Goal: Communication & Community: Share content

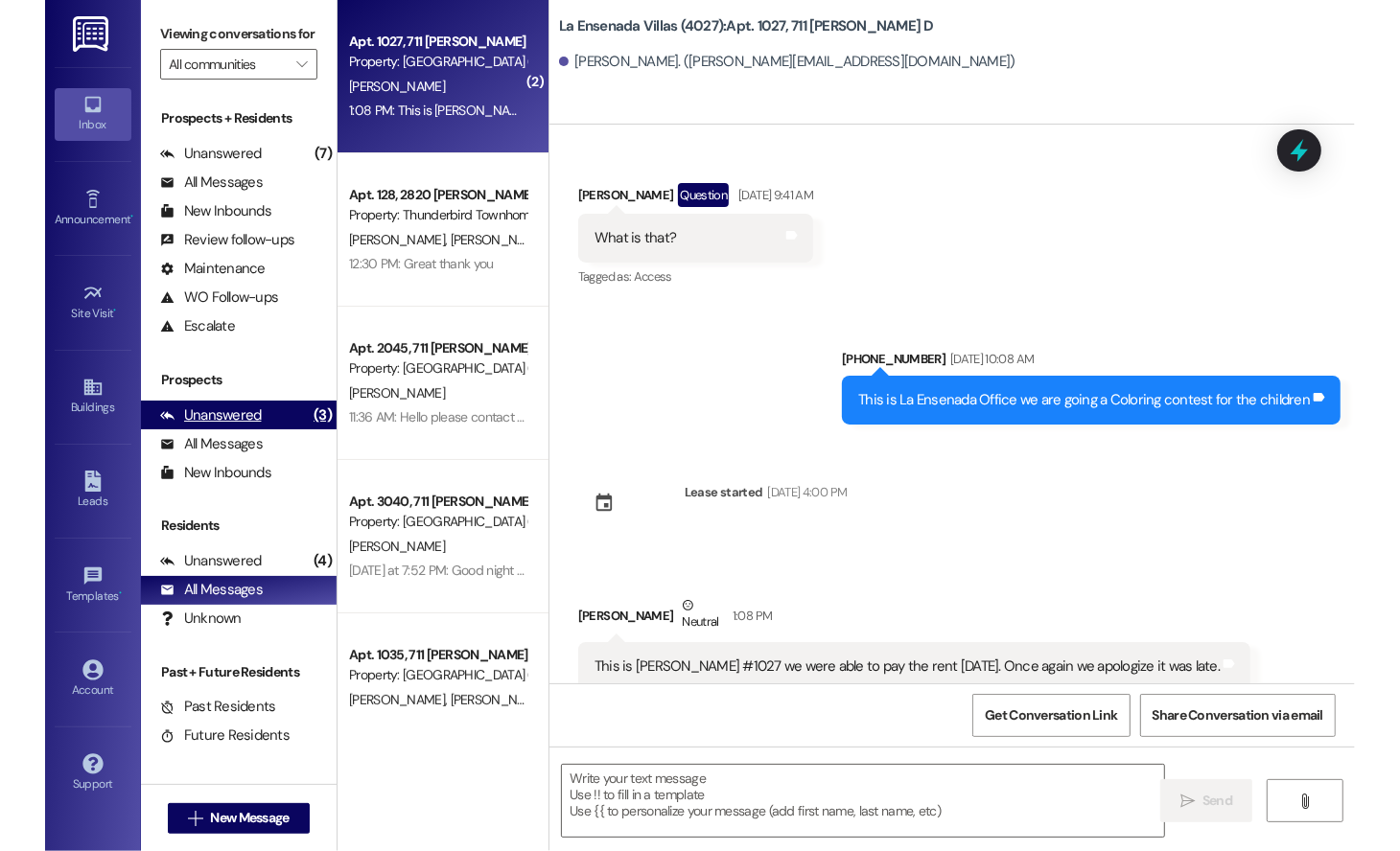
scroll to position [184, 0]
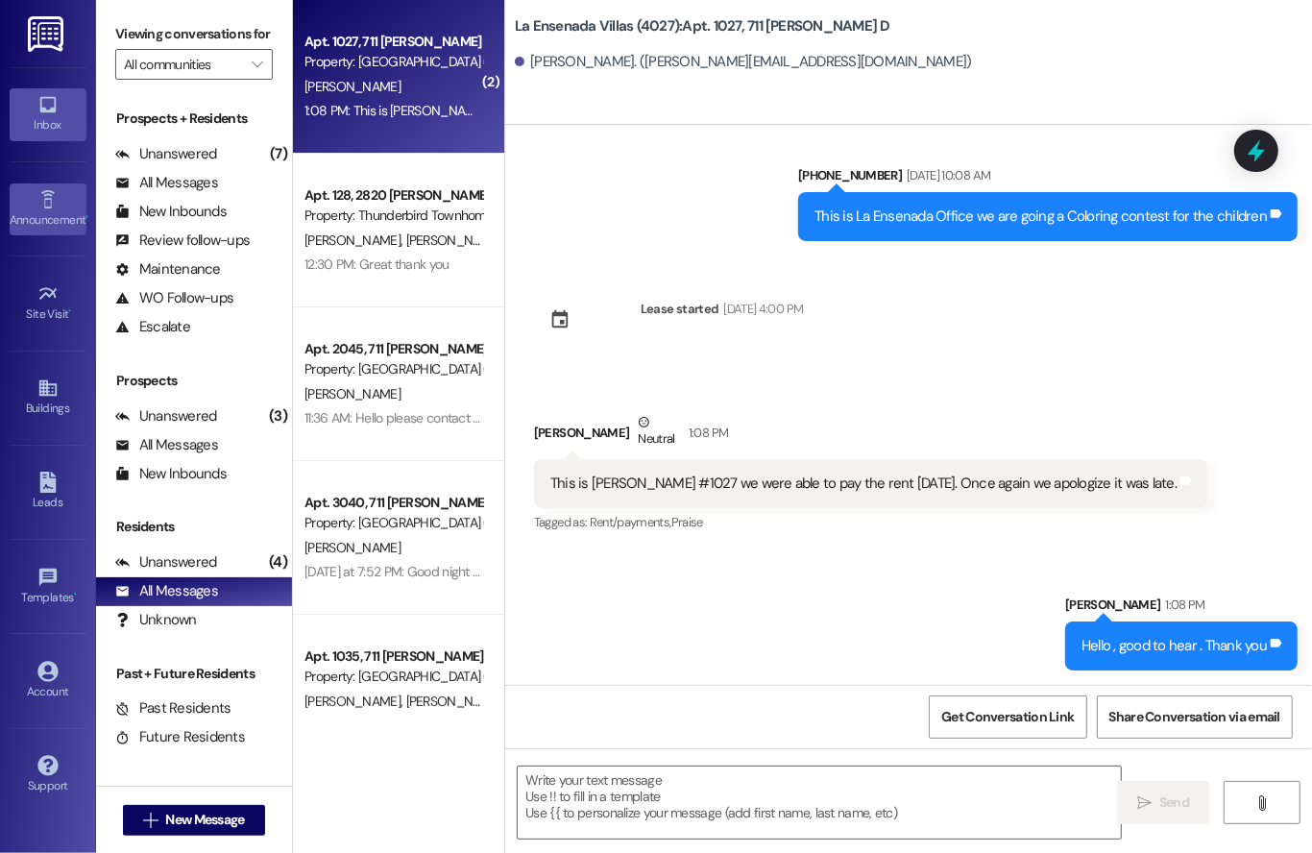
click at [23, 194] on link "Announcement •" at bounding box center [48, 209] width 77 height 52
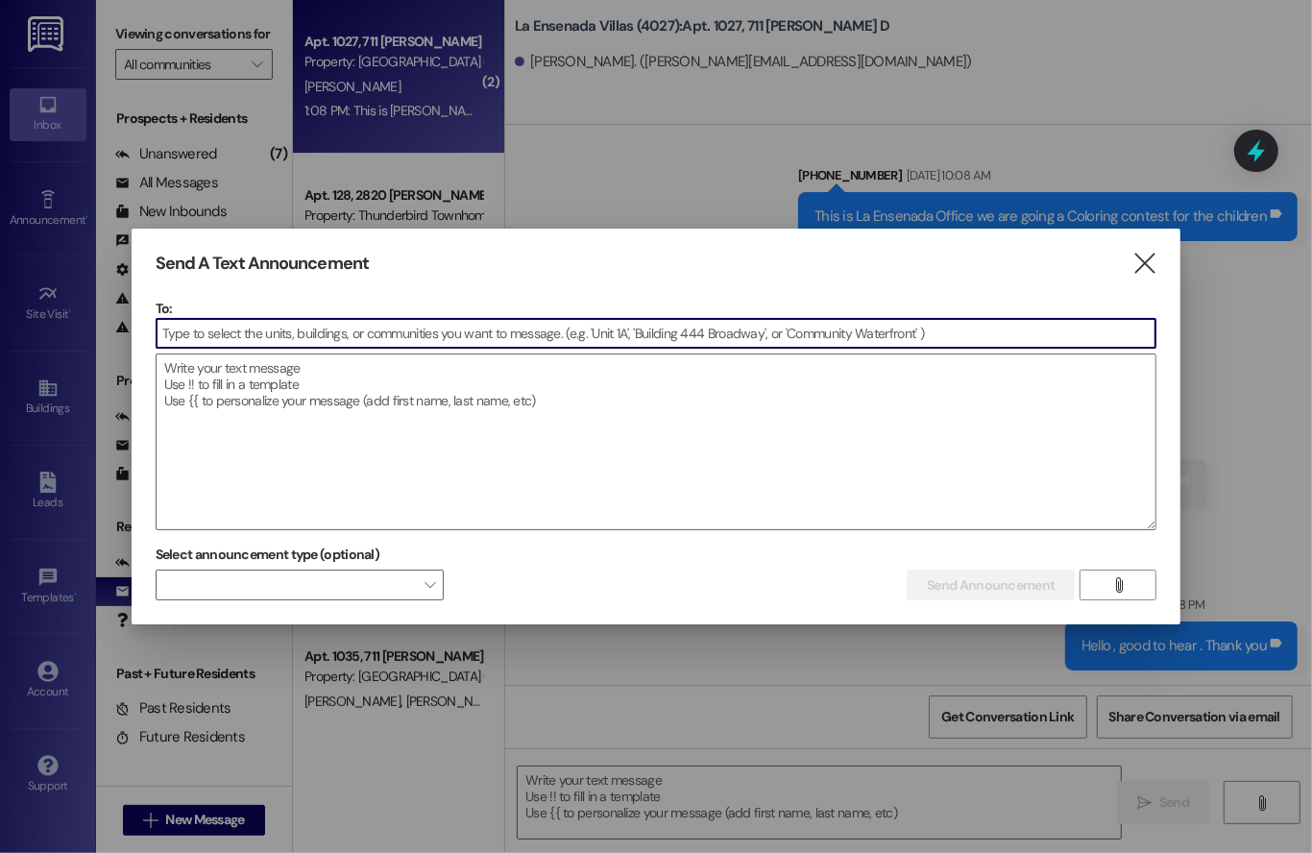
click at [501, 323] on input at bounding box center [657, 333] width 1000 height 29
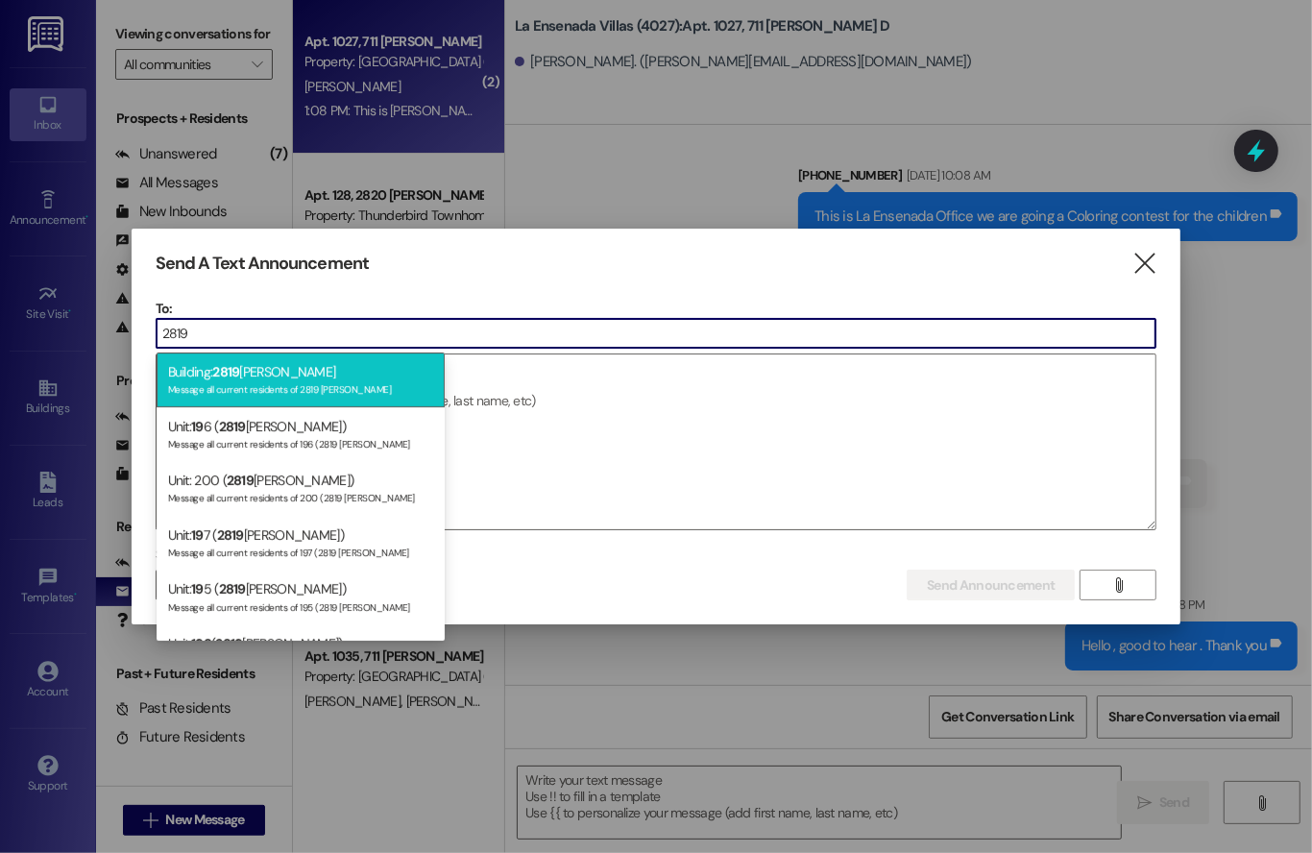
type input "2819"
click at [312, 389] on div "Message all current residents of 2819 [PERSON_NAME]" at bounding box center [300, 387] width 265 height 16
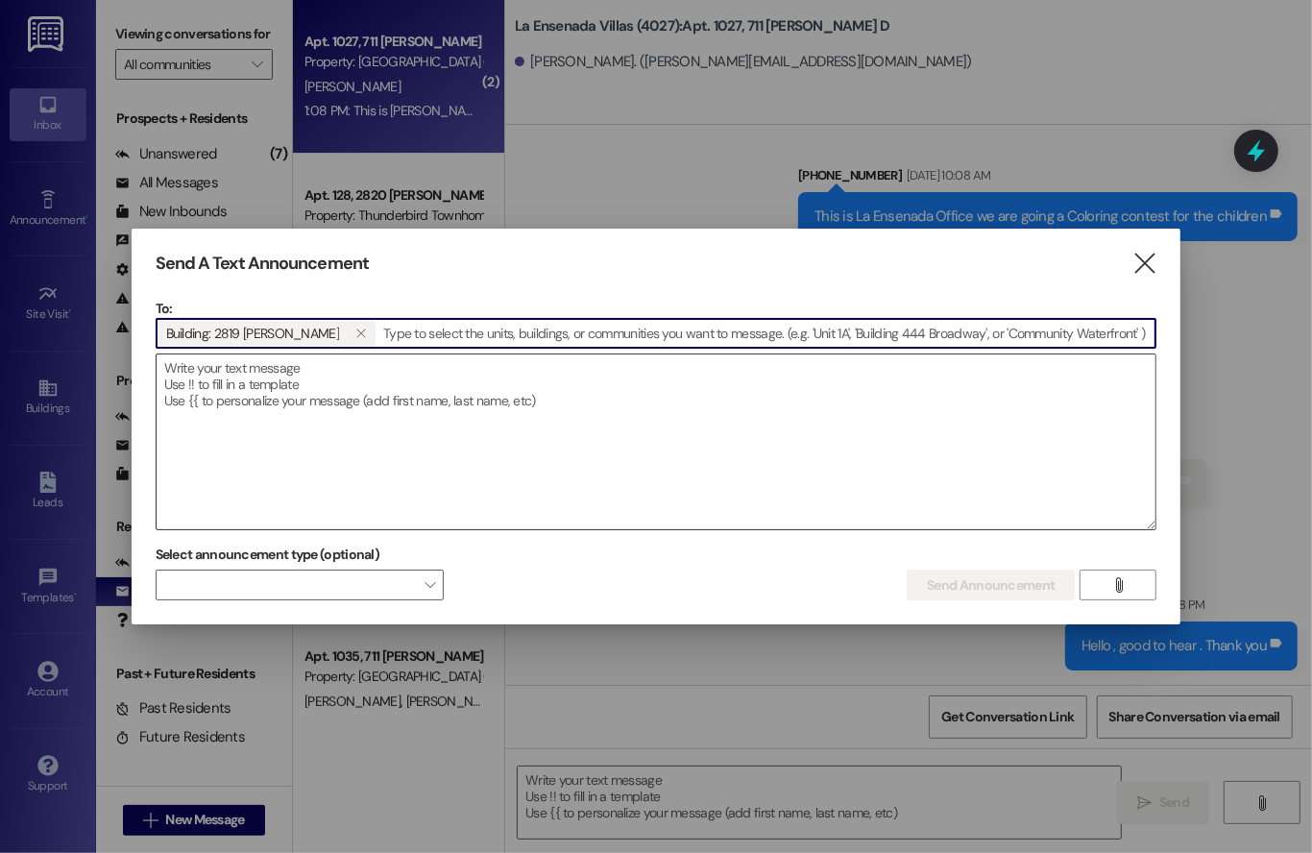
click at [322, 383] on textarea at bounding box center [657, 441] width 1000 height 175
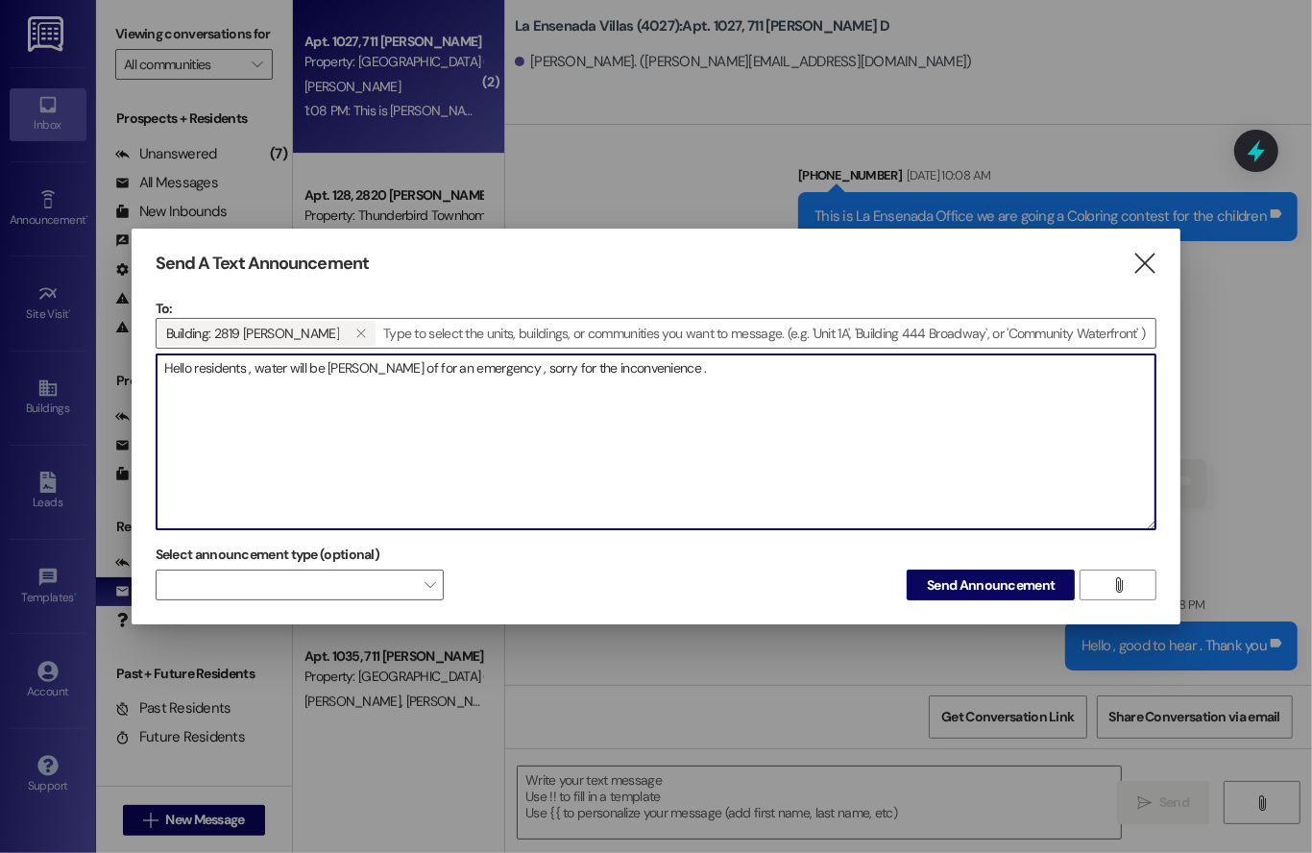
click at [334, 365] on textarea "Hello residents , water will be [PERSON_NAME] of for an emergency , sorry for t…" at bounding box center [657, 441] width 1000 height 175
type textarea "Hello residents , water will be shut of for an emergency , sorry for the inconv…"
click at [965, 579] on span "Send Announcement" at bounding box center [991, 585] width 128 height 20
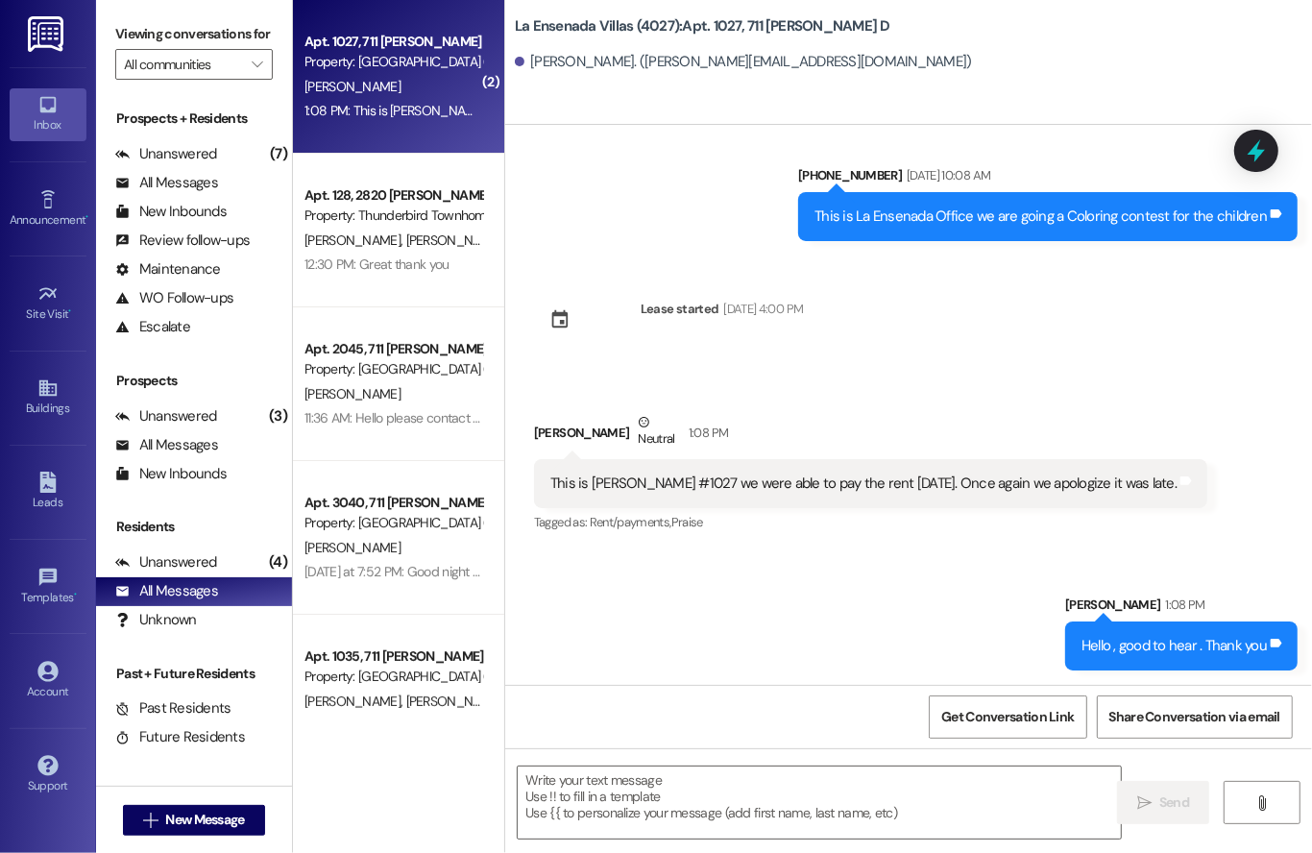
click at [574, 151] on div "Sent via SMS [PHONE_NUMBER] [DATE] 10:08 AM This is La Ensenada Office we are g…" at bounding box center [908, 189] width 807 height 134
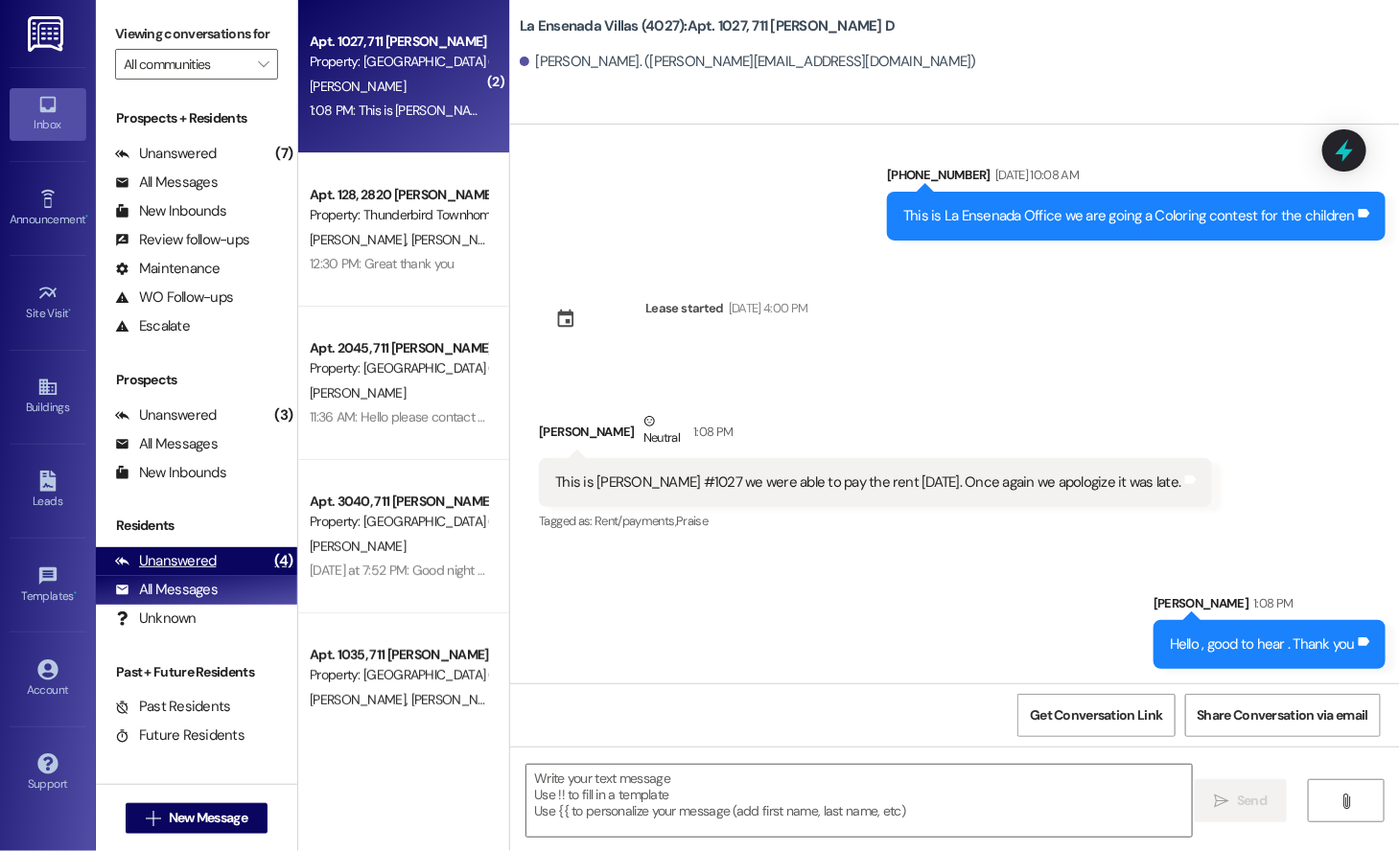
click at [189, 553] on div "Unanswered" at bounding box center [166, 561] width 102 height 20
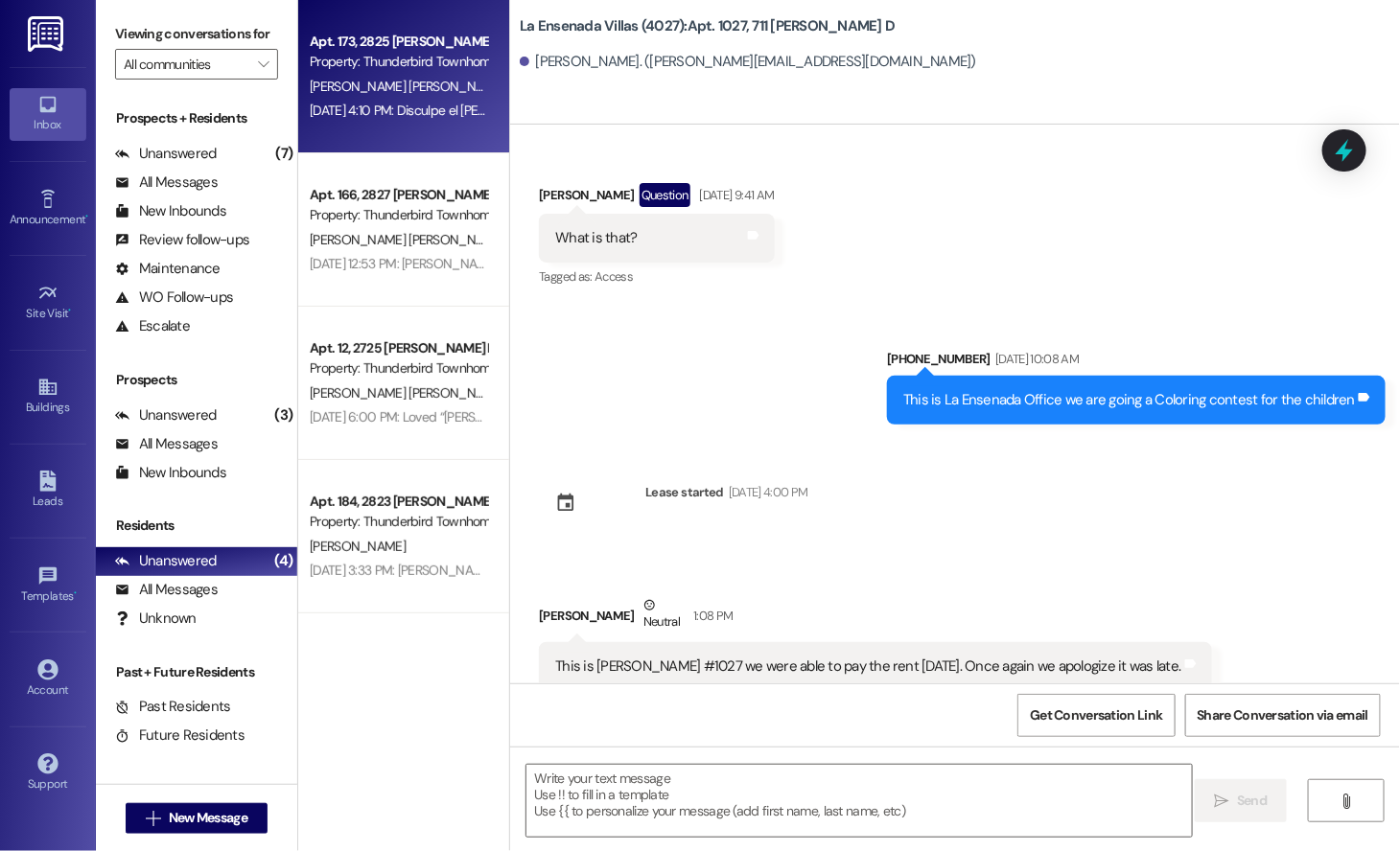
scroll to position [50, 0]
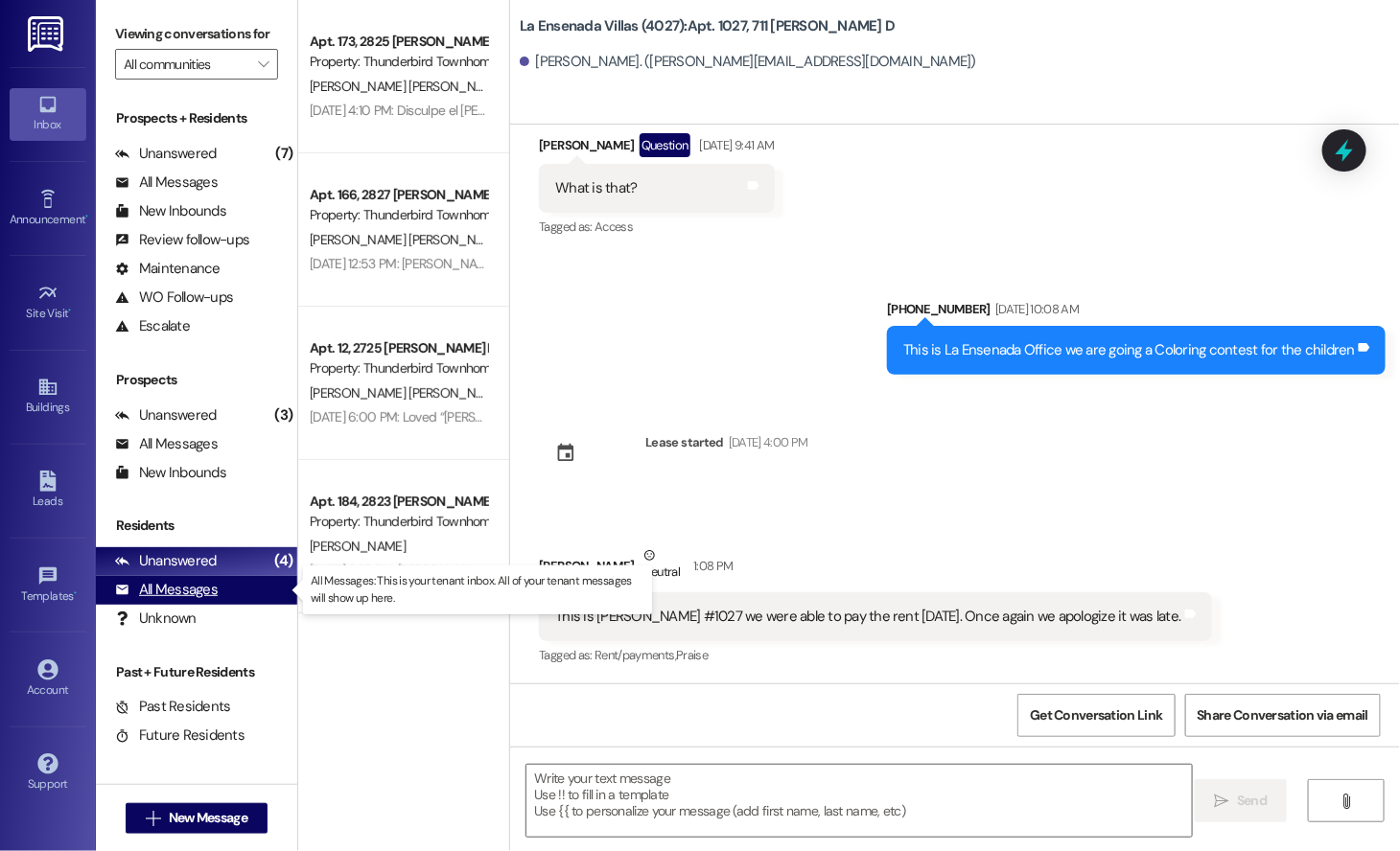
click at [157, 585] on div "All Messages" at bounding box center [166, 590] width 103 height 20
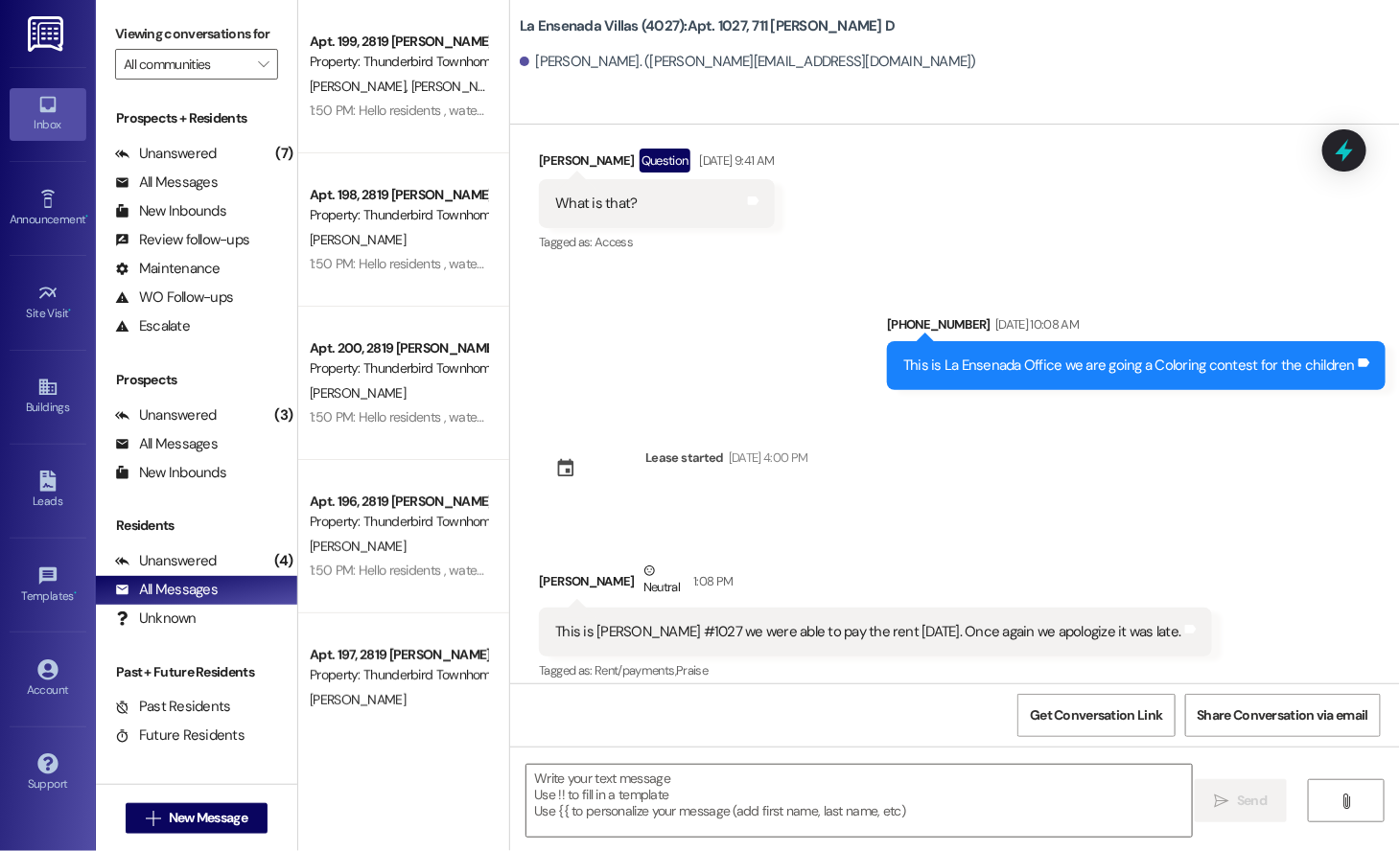
scroll to position [6, 0]
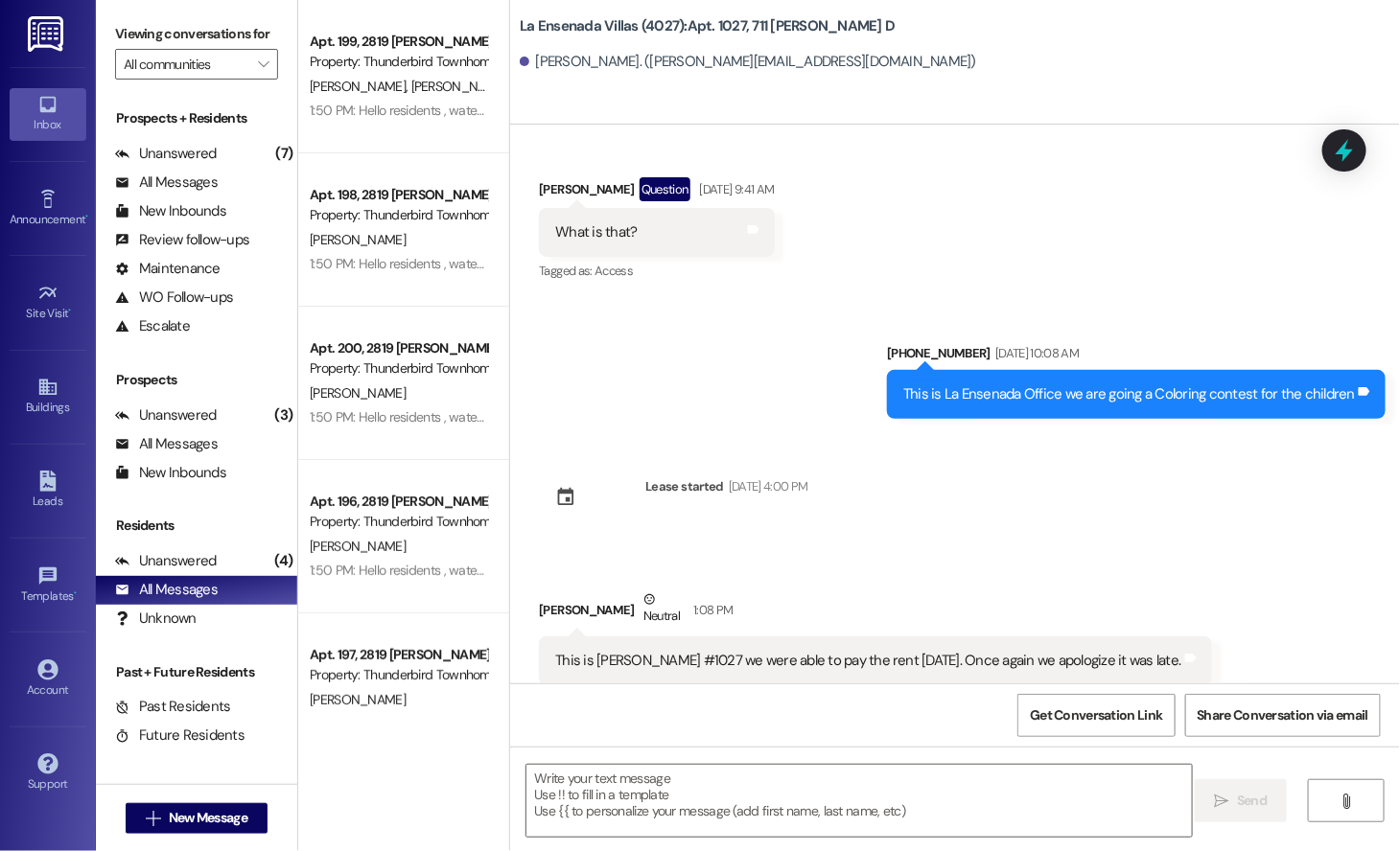
click at [1050, 213] on div "Received via SMS [PERSON_NAME] Question [DATE] 9:41 AM What is that? Tags and n…" at bounding box center [955, 216] width 890 height 166
